Goal: Communication & Community: Answer question/provide support

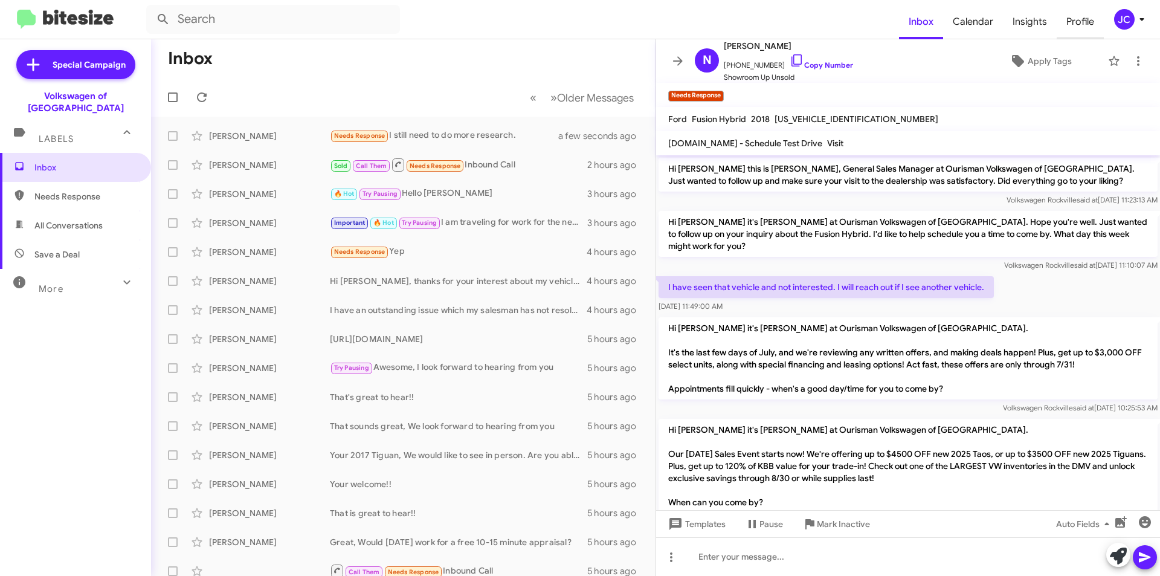
scroll to position [123, 0]
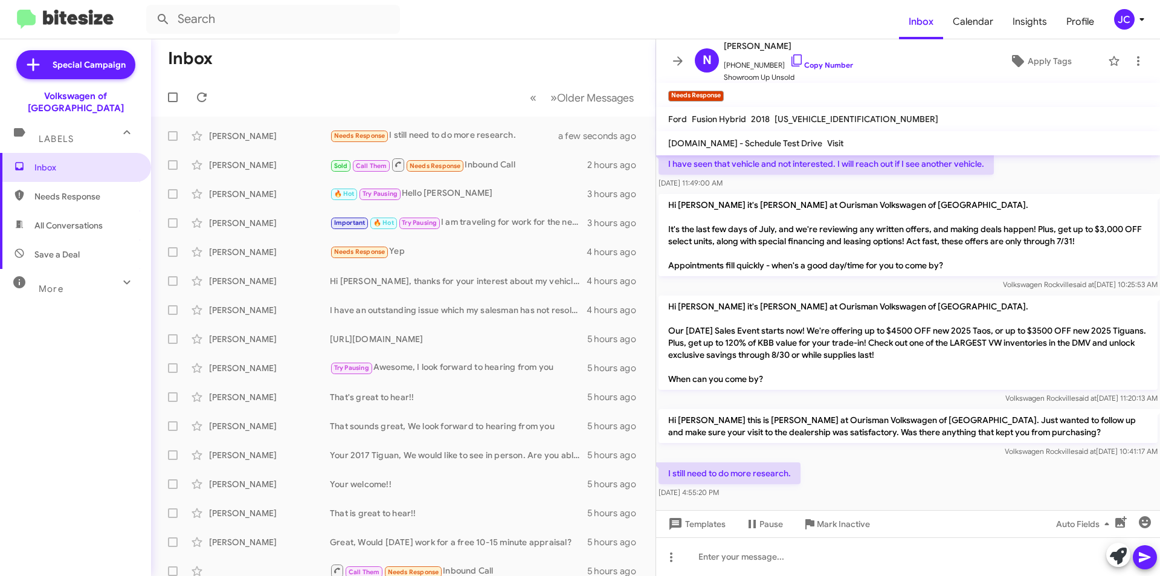
click at [1138, 28] on span "JC" at bounding box center [1131, 19] width 36 height 21
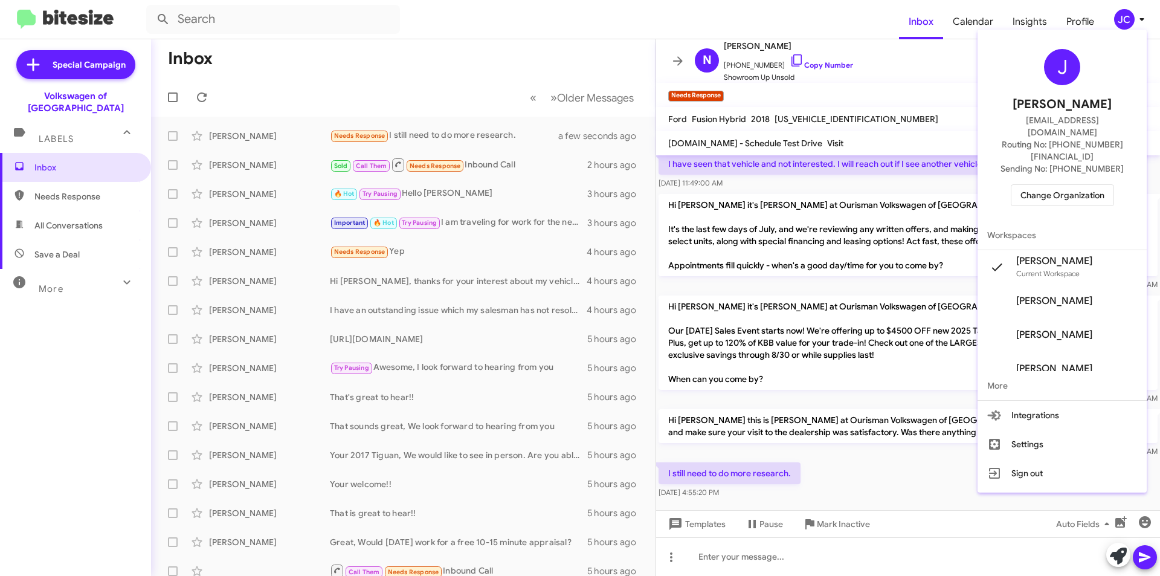
click at [1072, 185] on span "Change Organization" at bounding box center [1062, 195] width 84 height 21
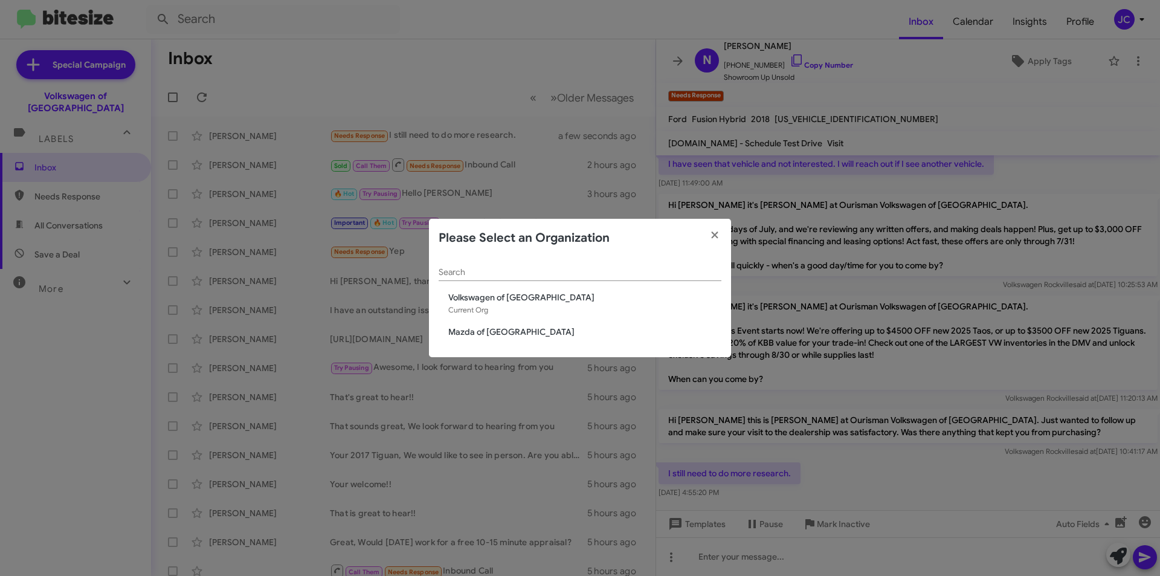
click at [498, 330] on span "Mazda of [GEOGRAPHIC_DATA]" at bounding box center [584, 332] width 273 height 12
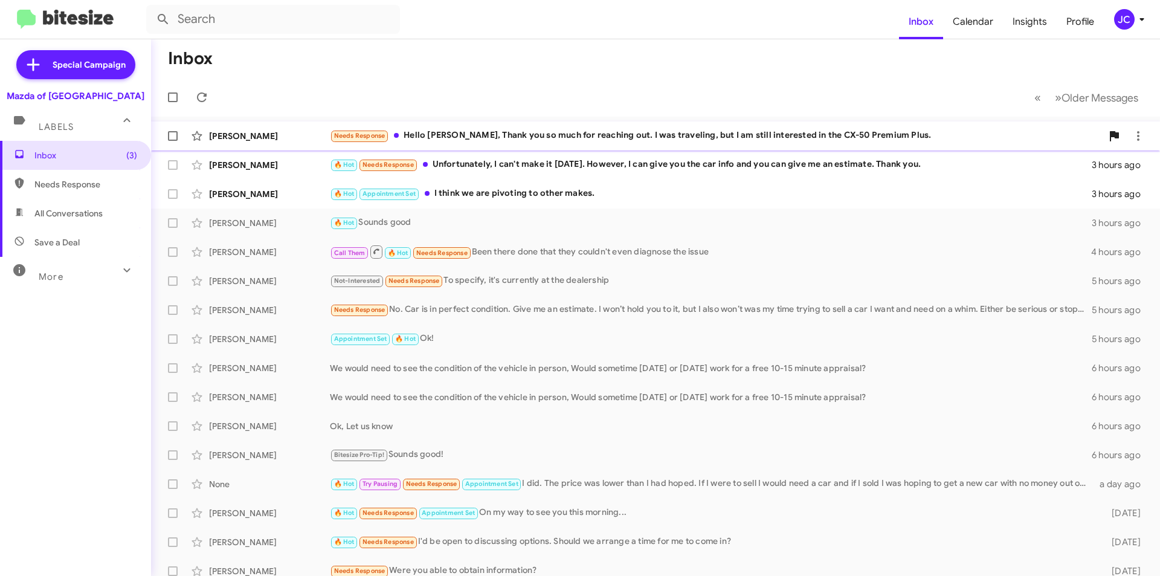
drag, startPoint x: 596, startPoint y: 123, endPoint x: 609, endPoint y: 132, distance: 16.4
click at [596, 123] on span "Erick Lopez Needs Response Hello Jamisha, Thank you so much for reaching out. I…" at bounding box center [655, 135] width 1009 height 29
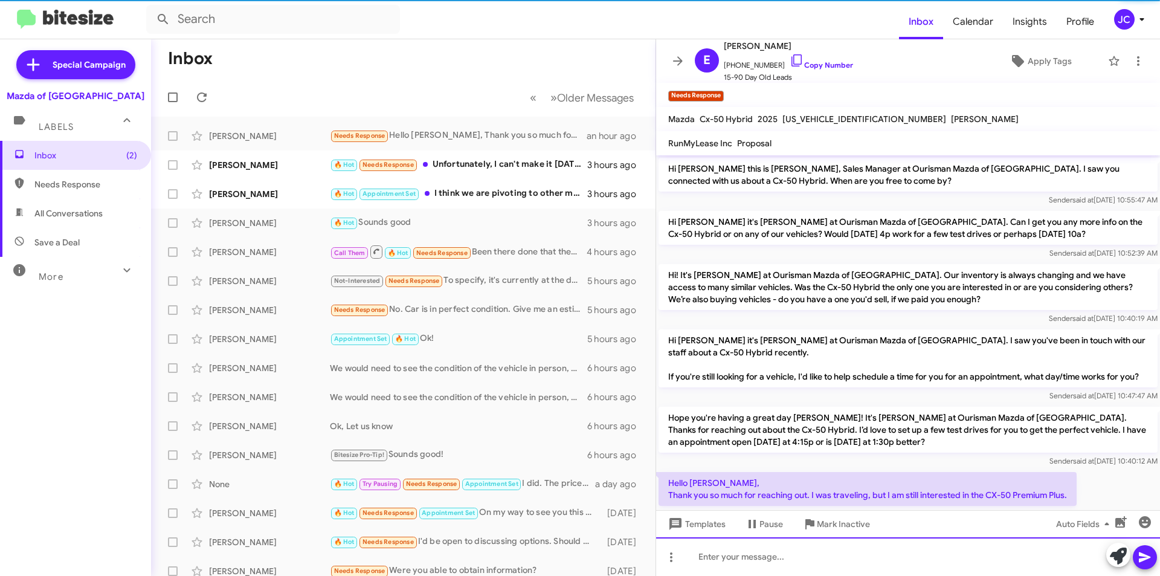
click at [732, 556] on div at bounding box center [908, 556] width 504 height 39
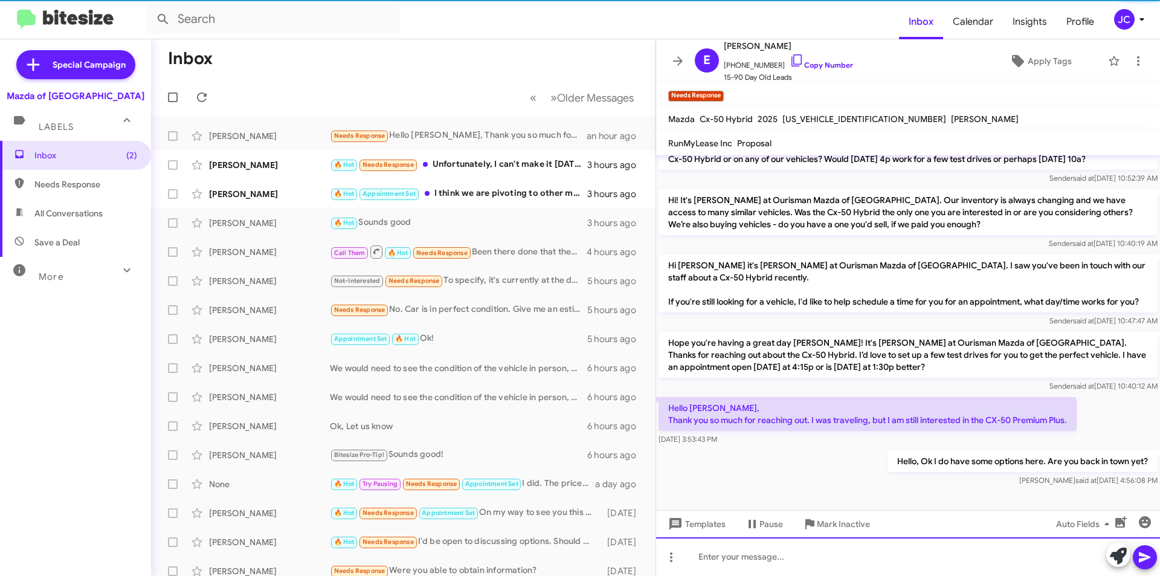
scroll to position [87, 0]
